Goal: Task Accomplishment & Management: Manage account settings

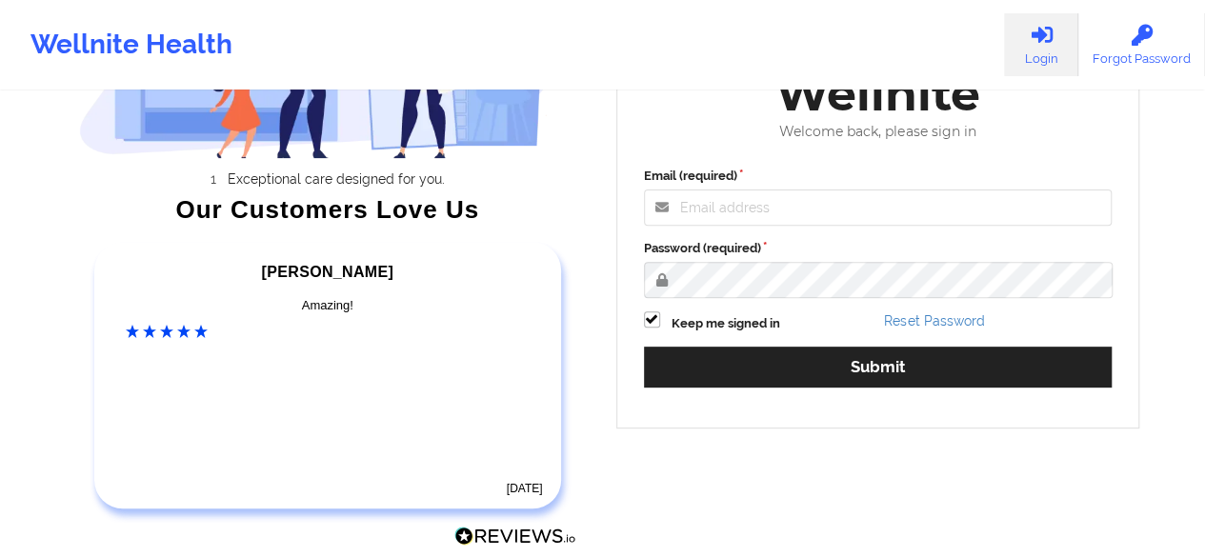
scroll to position [126, 0]
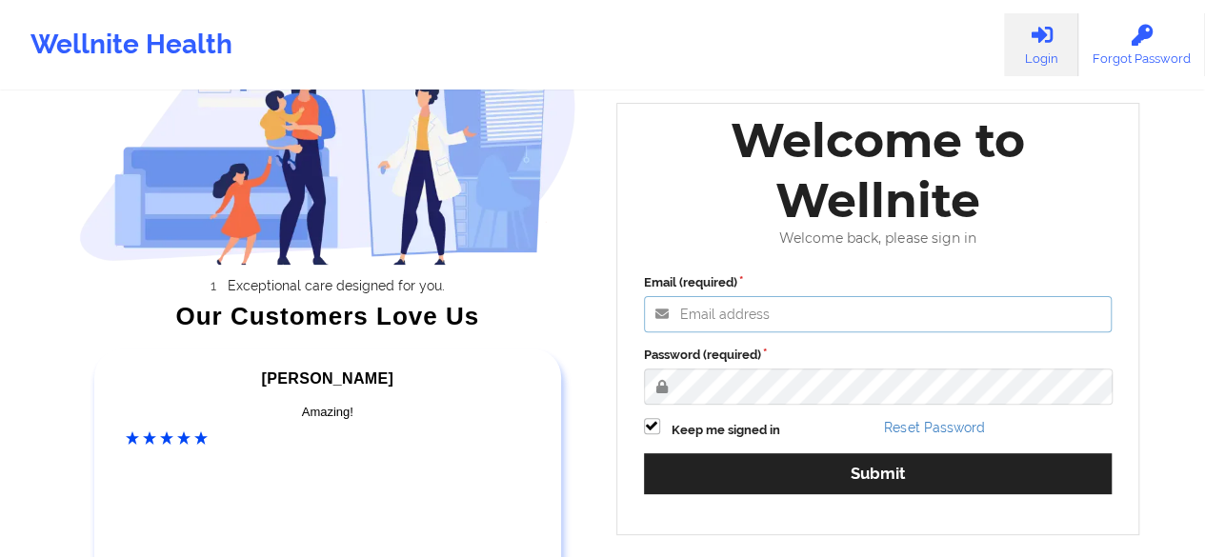
click at [714, 306] on input "Email (required)" at bounding box center [878, 314] width 468 height 36
type input "anneze72@yahoo.com"
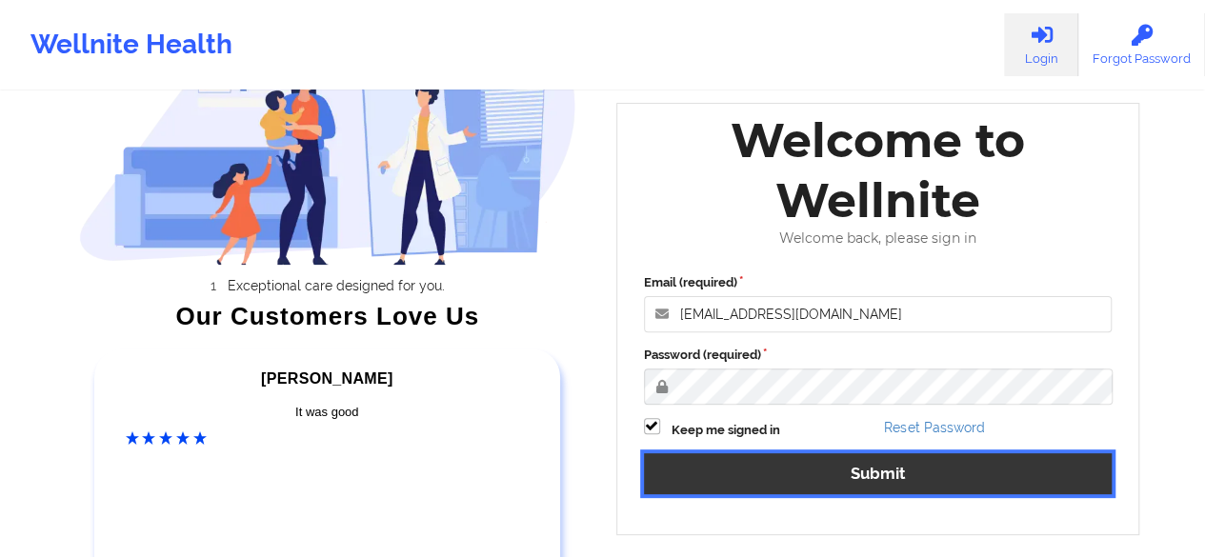
click at [881, 470] on button "Submit" at bounding box center [878, 473] width 468 height 41
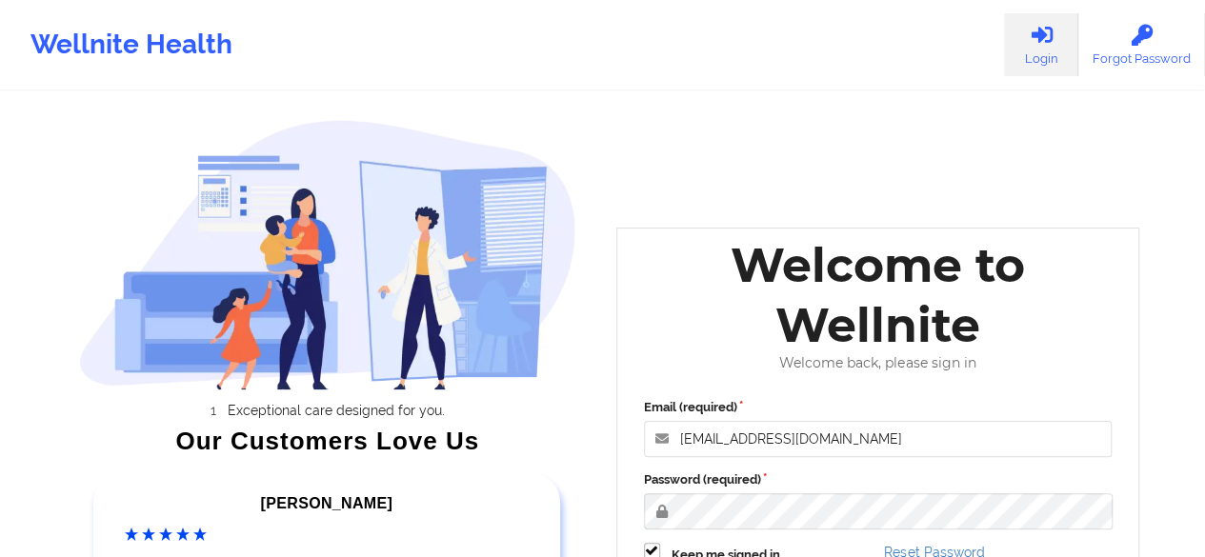
scroll to position [0, 0]
